Goal: Transaction & Acquisition: Purchase product/service

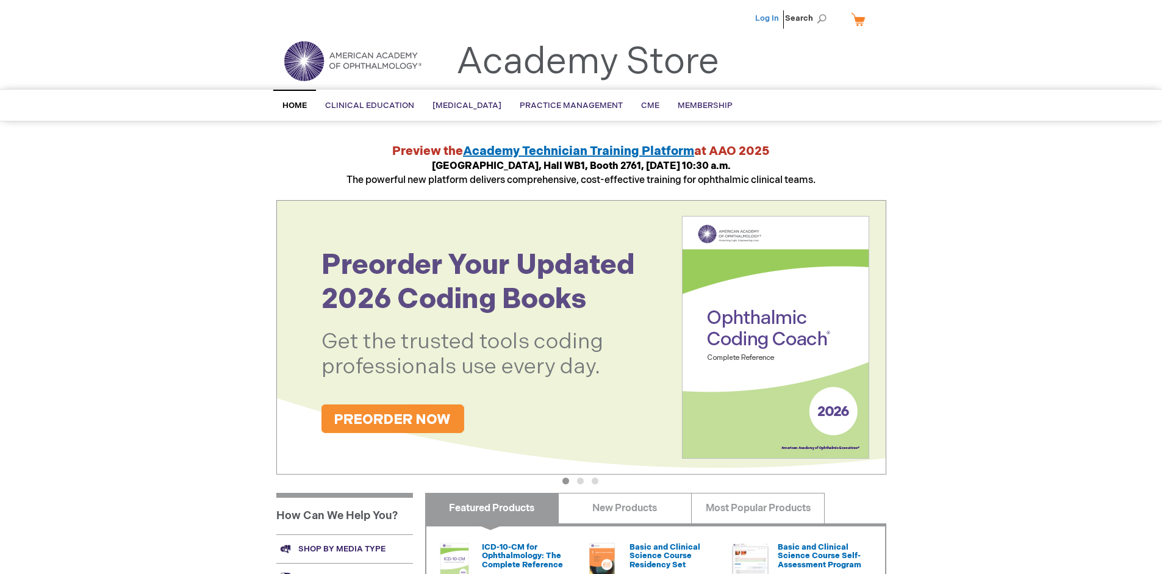
click at [768, 18] on link "Log In" at bounding box center [767, 18] width 24 height 10
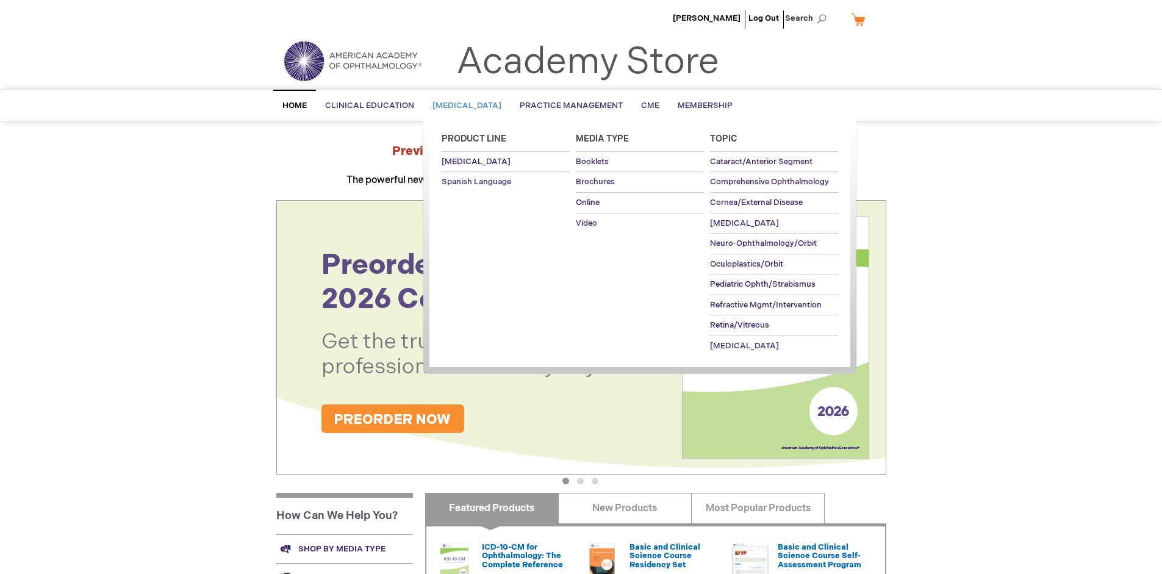
click at [471, 106] on span "[MEDICAL_DATA]" at bounding box center [466, 106] width 69 height 10
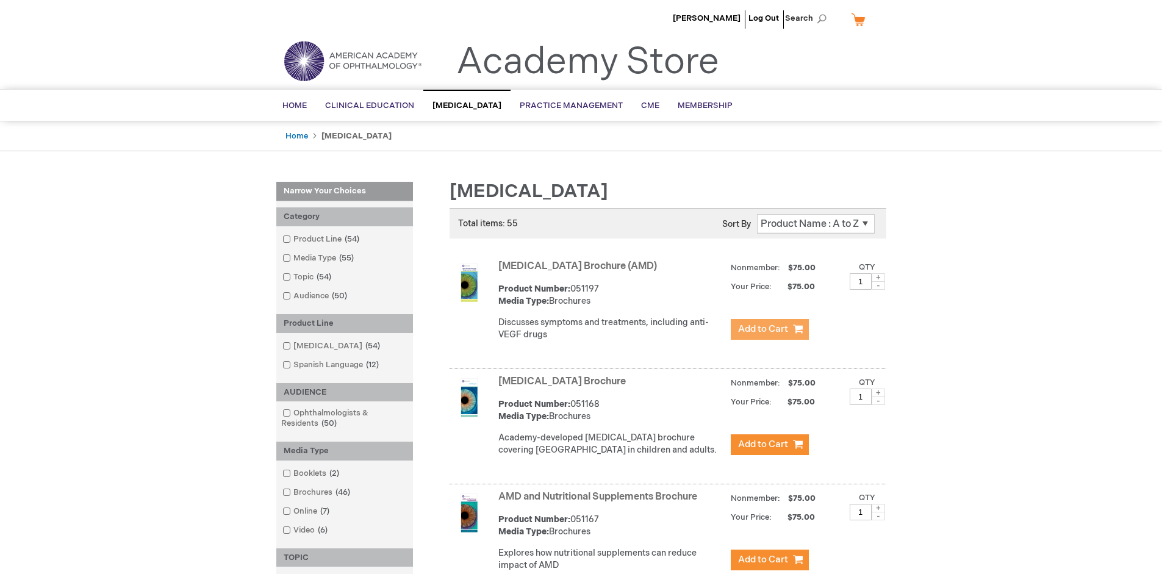
click at [769, 329] on span "Add to Cart" at bounding box center [763, 329] width 50 height 12
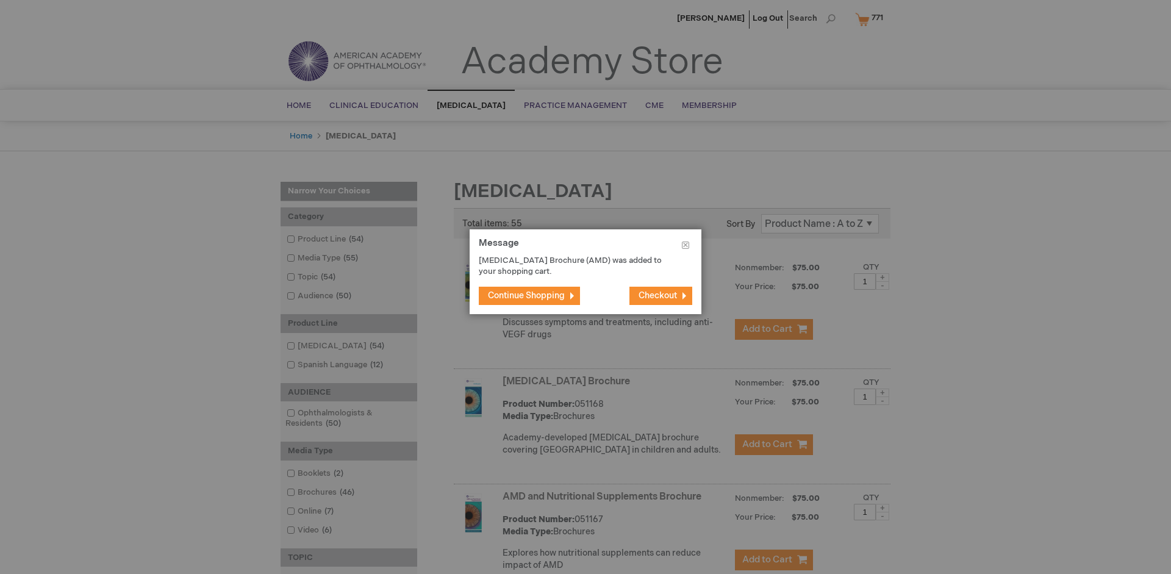
click at [526, 295] on span "Continue Shopping" at bounding box center [526, 295] width 77 height 10
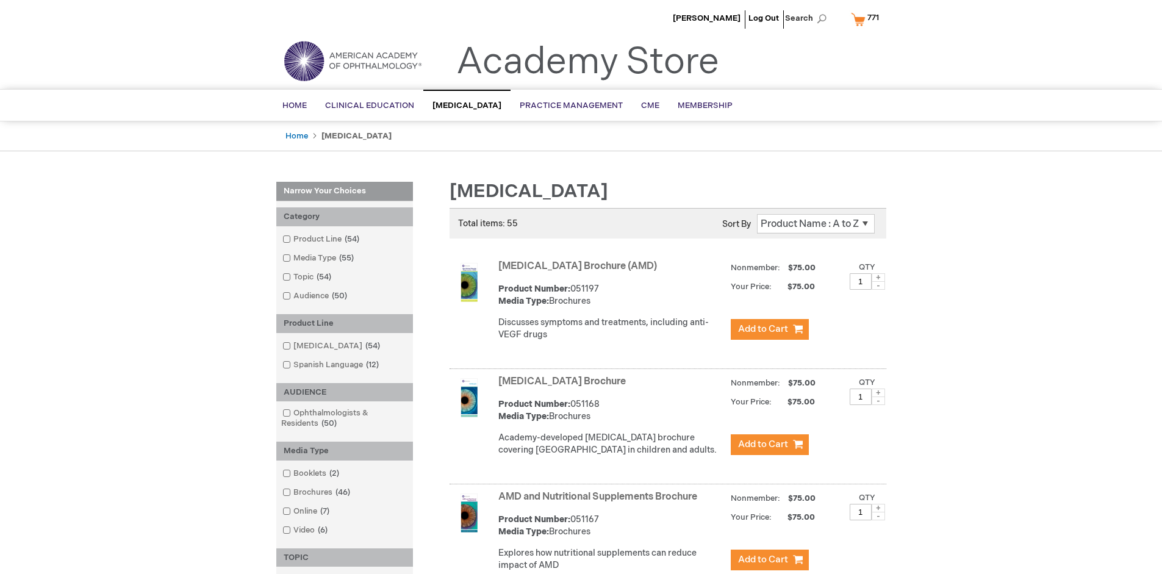
click at [600, 503] on link "AMD and Nutritional Supplements Brochure" at bounding box center [597, 497] width 199 height 12
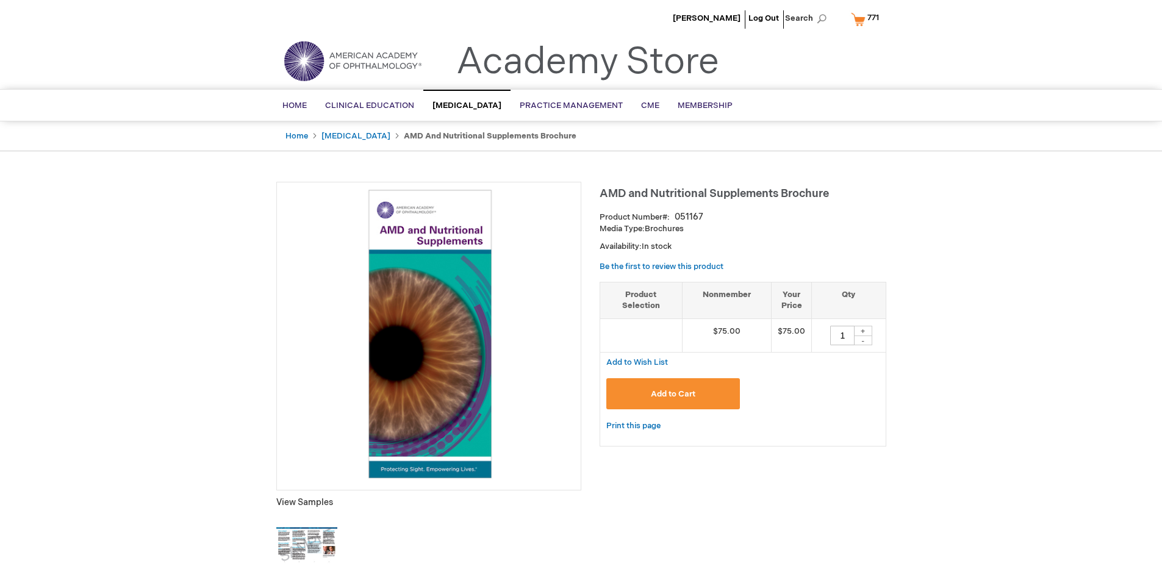
type input "1"
click at [673, 393] on span "Add to Cart" at bounding box center [673, 394] width 45 height 10
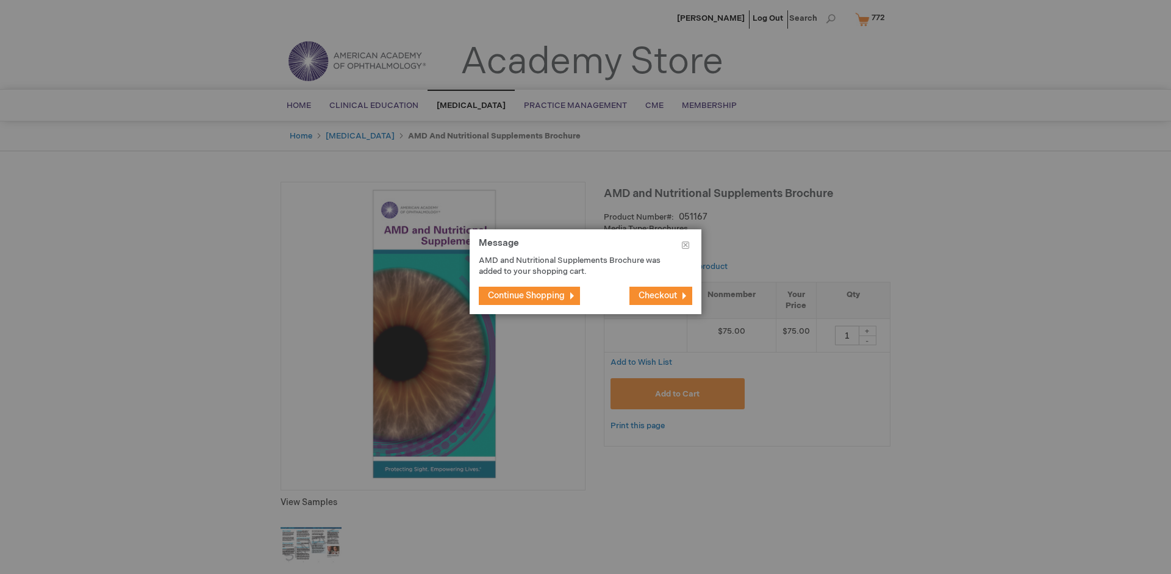
click at [526, 295] on span "Continue Shopping" at bounding box center [526, 295] width 77 height 10
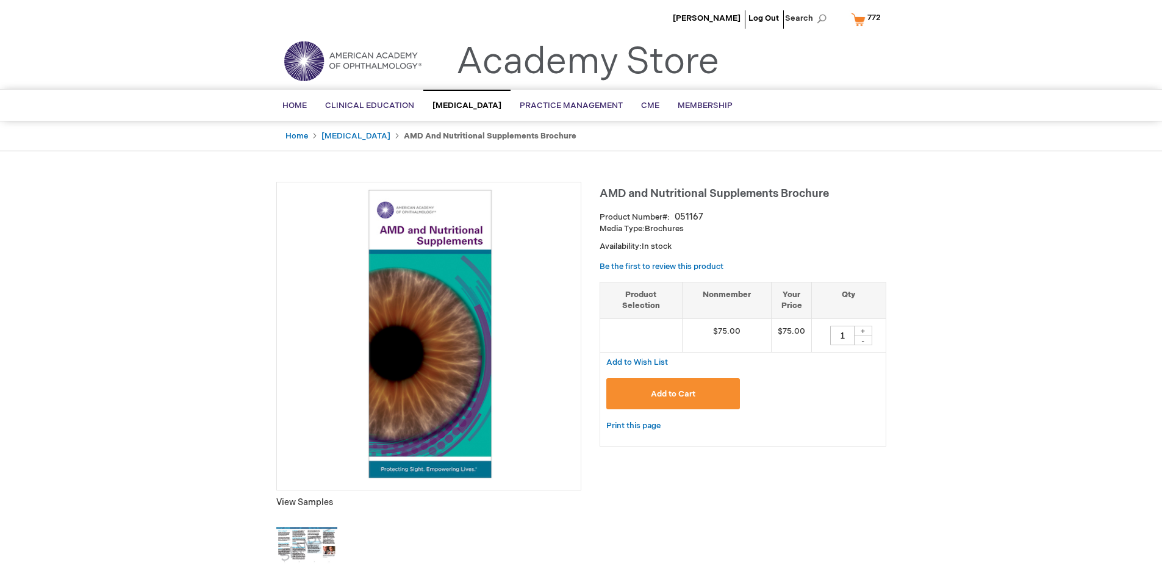
click at [868, 19] on span "772" at bounding box center [873, 18] width 13 height 10
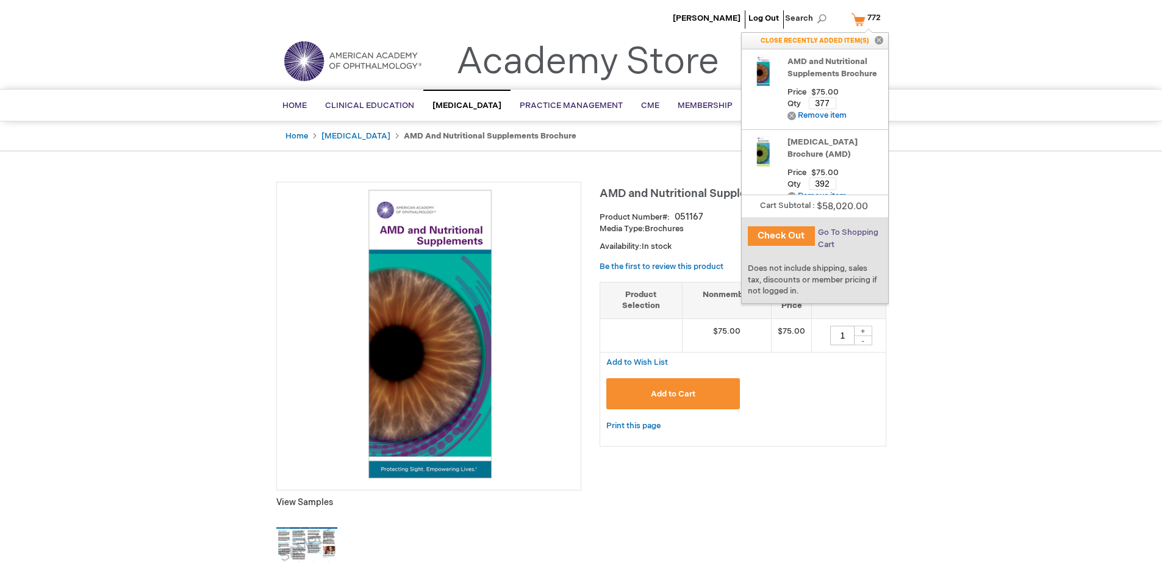
click at [847, 232] on span "Go To Shopping Cart" at bounding box center [848, 239] width 60 height 22
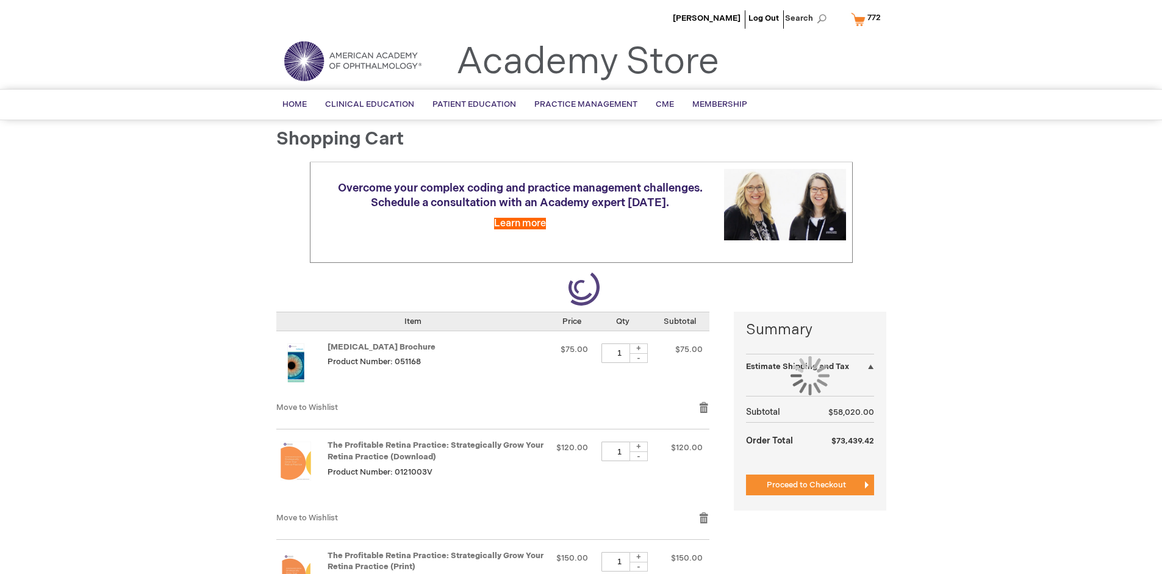
select select "US"
select select "41"
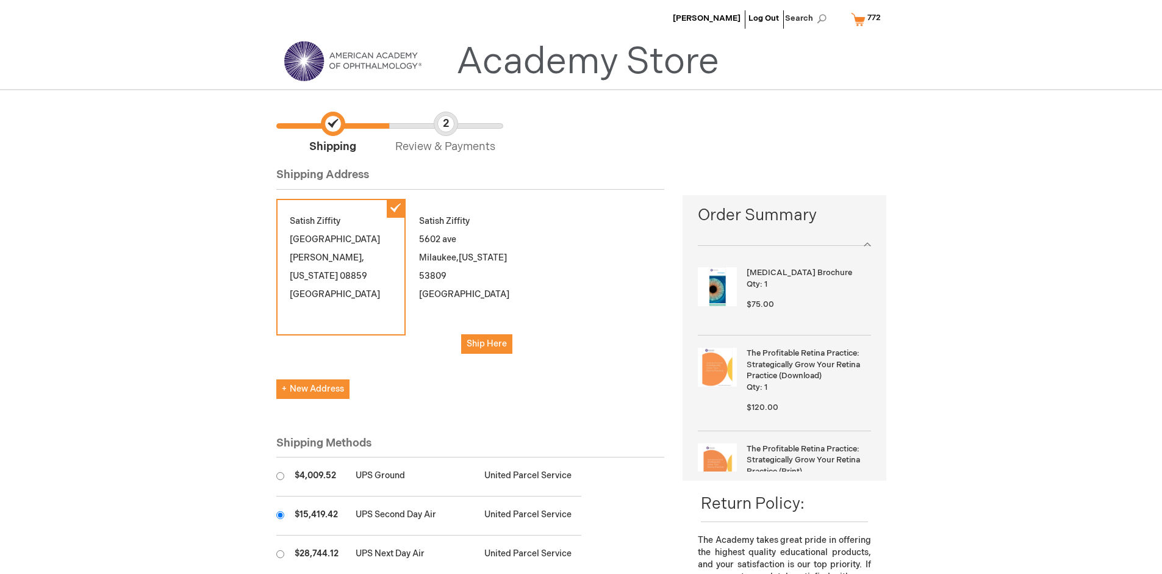
click at [280, 515] on input "radio" at bounding box center [280, 515] width 8 height 8
